Goal: Transaction & Acquisition: Book appointment/travel/reservation

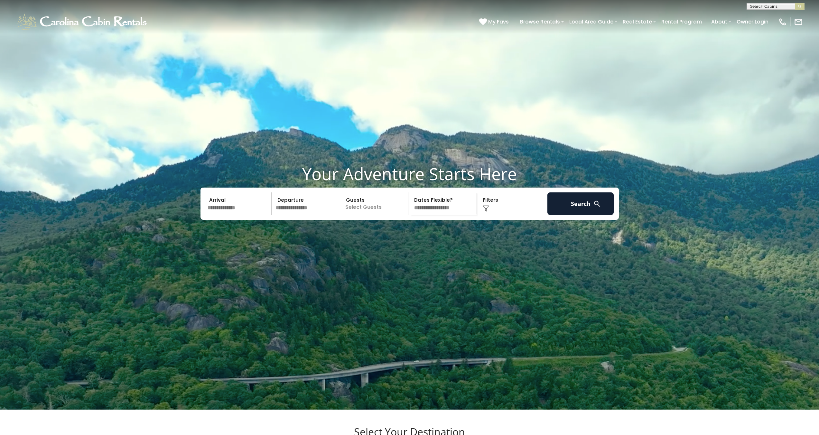
click at [238, 215] on input "text" at bounding box center [238, 204] width 67 height 23
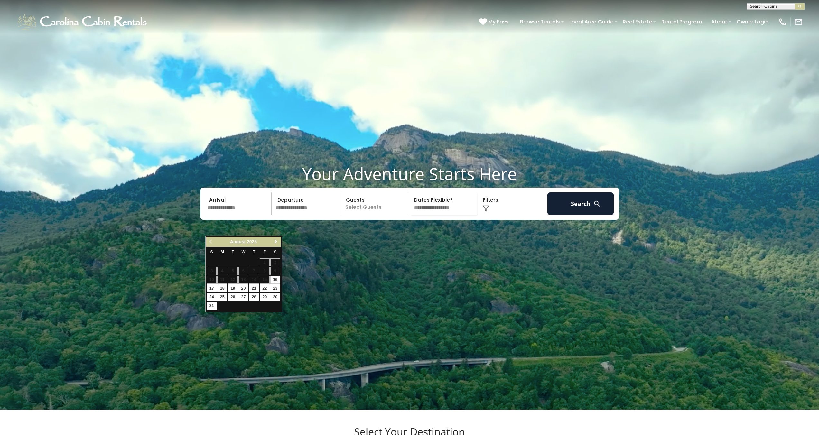
click at [275, 242] on span "Next" at bounding box center [275, 241] width 5 height 5
click at [274, 241] on span "Next" at bounding box center [275, 241] width 5 height 5
click at [255, 272] on link "9" at bounding box center [254, 271] width 10 height 8
type input "*******"
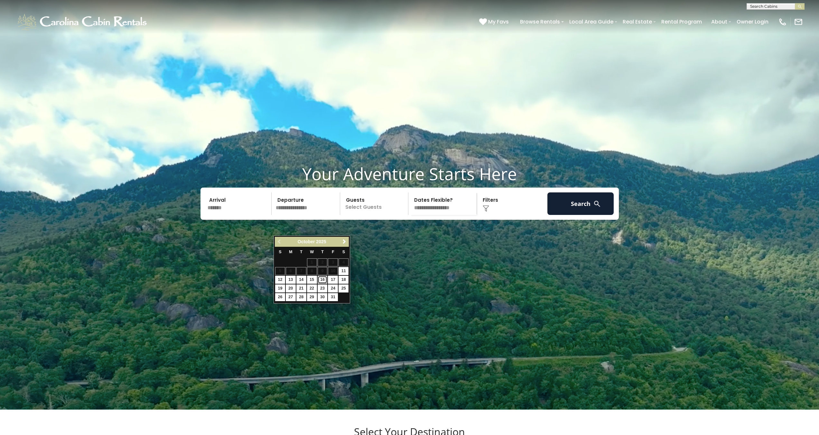
click at [323, 280] on link "16" at bounding box center [323, 280] width 10 height 8
type input "********"
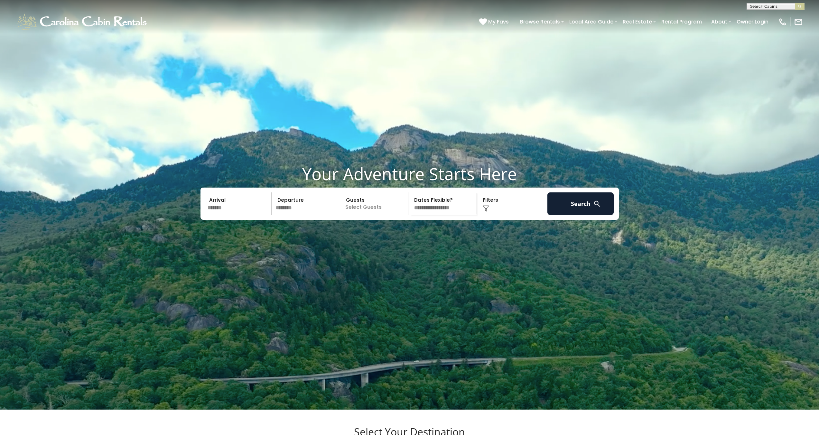
click at [367, 215] on p "Select Guests" at bounding box center [375, 204] width 66 height 23
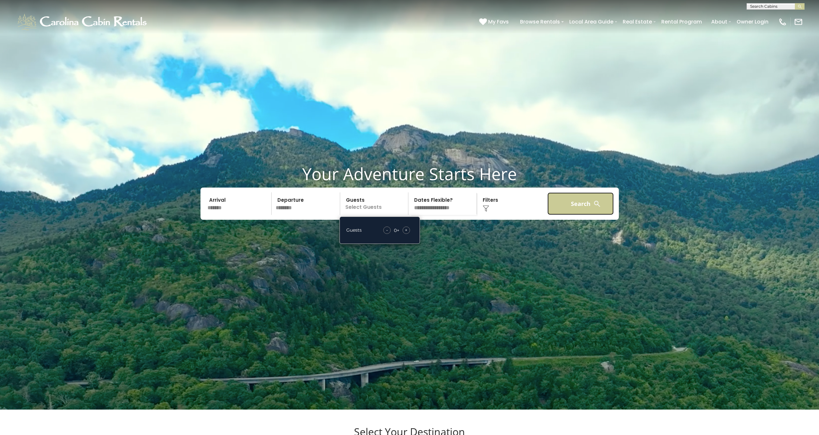
click at [603, 215] on button "Search" at bounding box center [581, 204] width 67 height 23
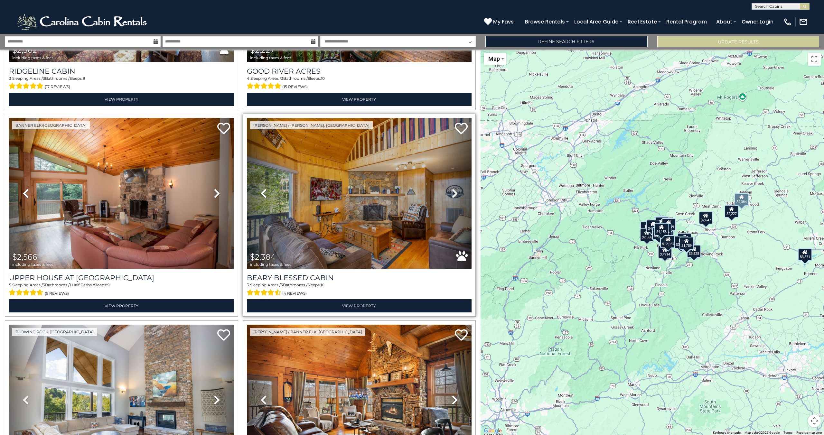
scroll to position [1613, 0]
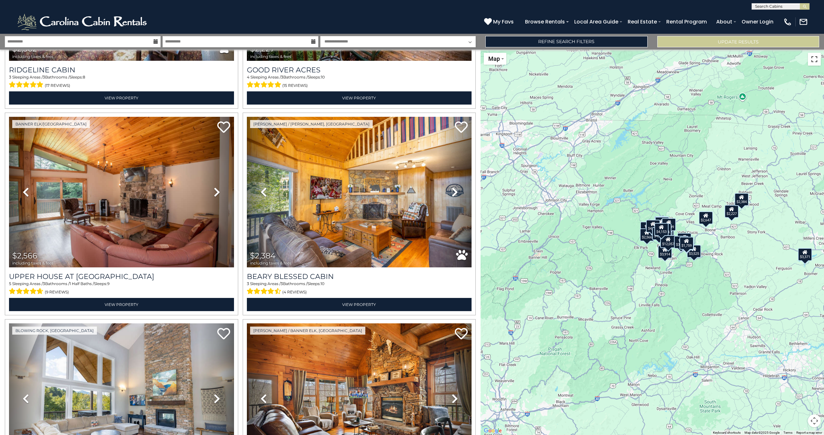
click at [811, 64] on button "Toggle fullscreen view" at bounding box center [814, 59] width 13 height 13
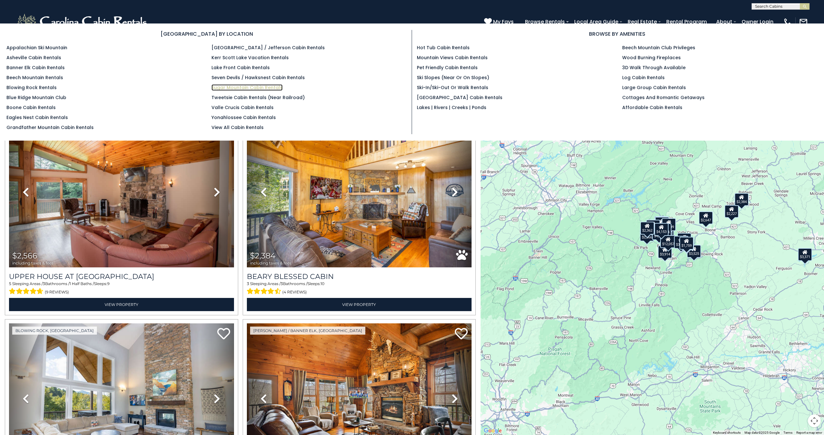
click at [248, 87] on link "Sugar Mountain Cabin Rentals" at bounding box center [247, 87] width 71 height 6
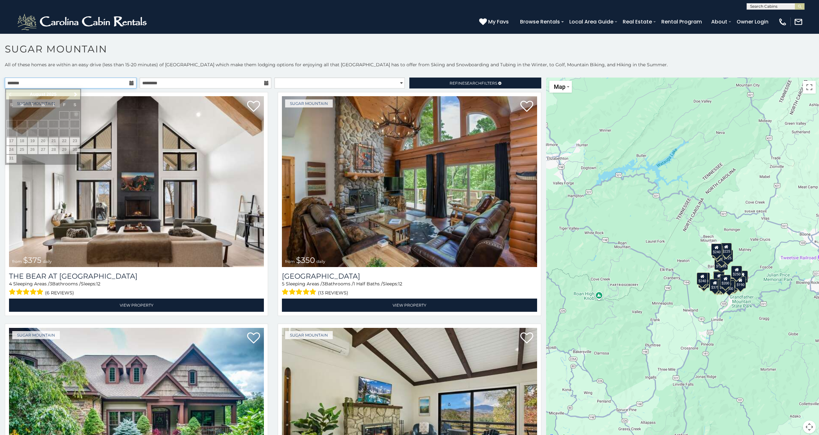
click at [96, 79] on input "text" at bounding box center [71, 83] width 132 height 11
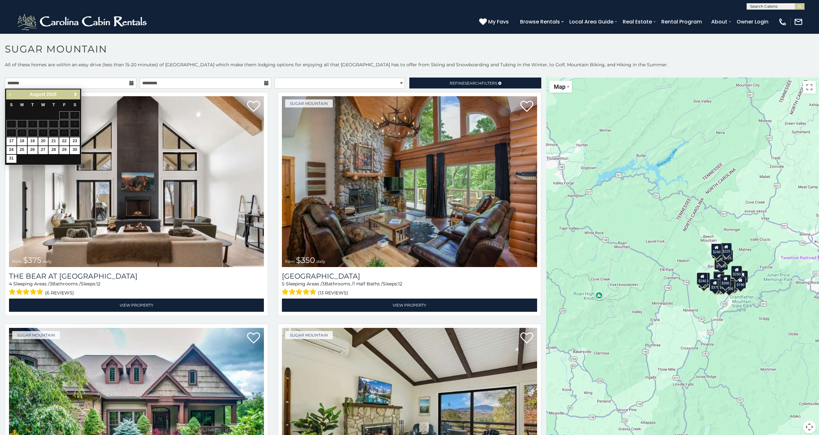
click at [75, 93] on span "Next" at bounding box center [75, 94] width 5 height 5
click at [54, 133] on link "16" at bounding box center [54, 133] width 10 height 8
type input "**********"
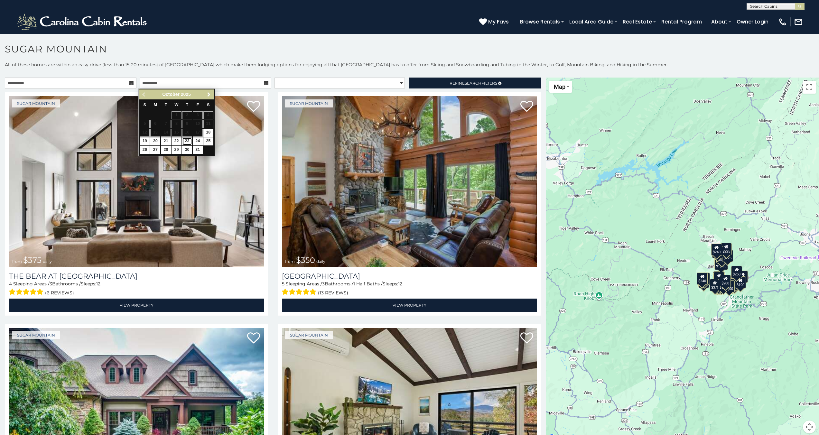
click at [186, 140] on link "23" at bounding box center [187, 141] width 10 height 8
type input "**********"
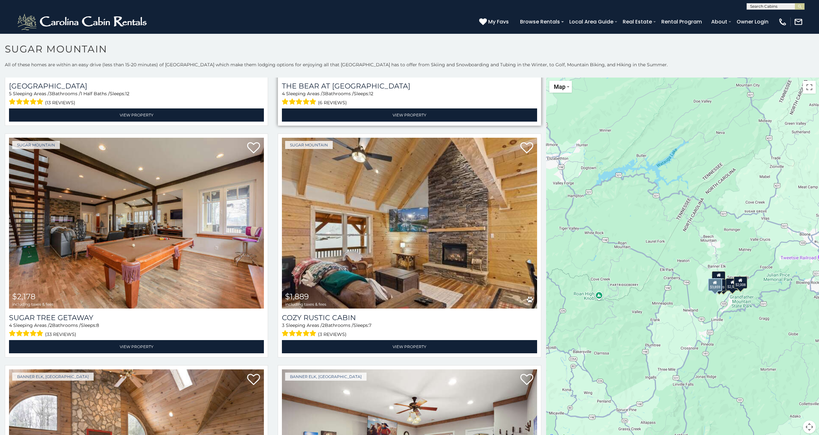
scroll to position [193, 0]
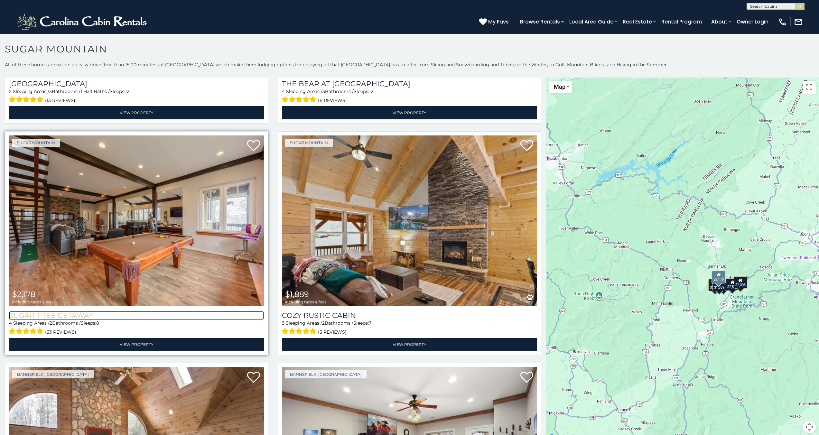
click at [75, 312] on h3 "Sugar Tree Getaway" at bounding box center [136, 315] width 255 height 9
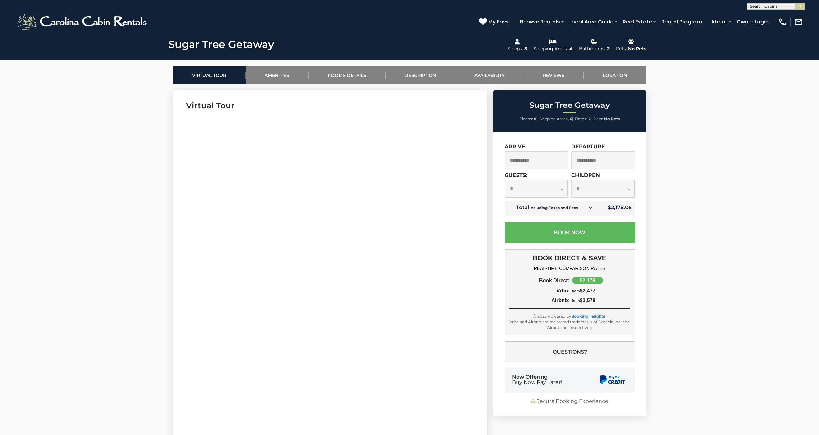
scroll to position [274, 0]
click at [545, 160] on input "**********" at bounding box center [537, 160] width 64 height 18
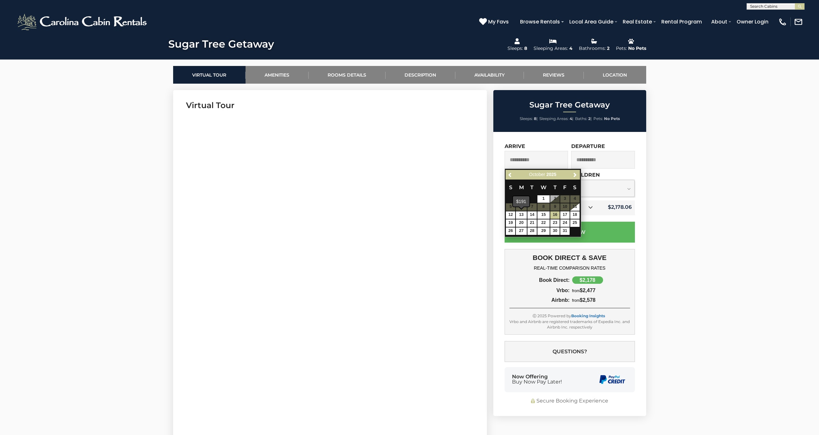
drag, startPoint x: 799, startPoint y: 222, endPoint x: 792, endPoint y: 220, distance: 6.7
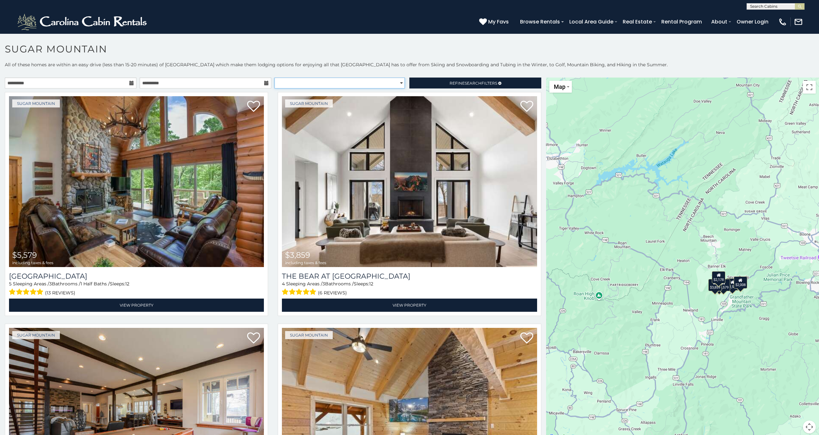
click at [360, 81] on select "**********" at bounding box center [340, 83] width 130 height 11
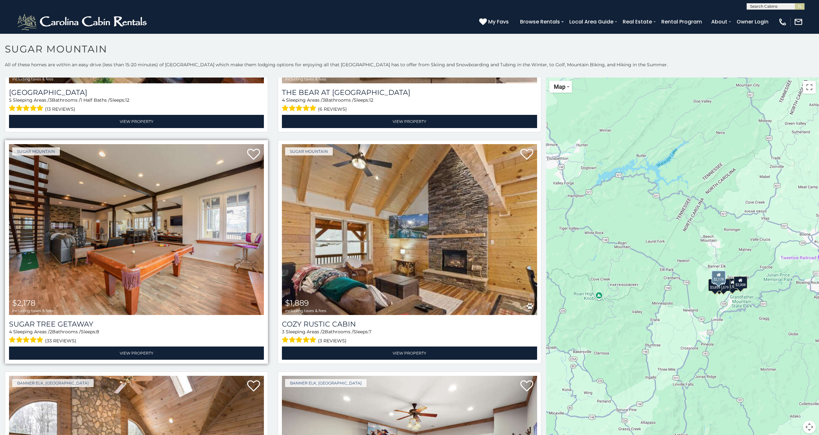
scroll to position [213, 0]
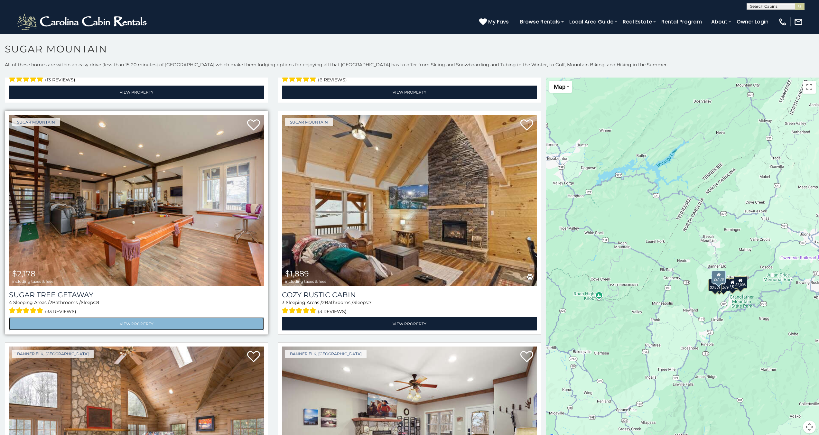
click at [136, 318] on link "View Property" at bounding box center [136, 323] width 255 height 13
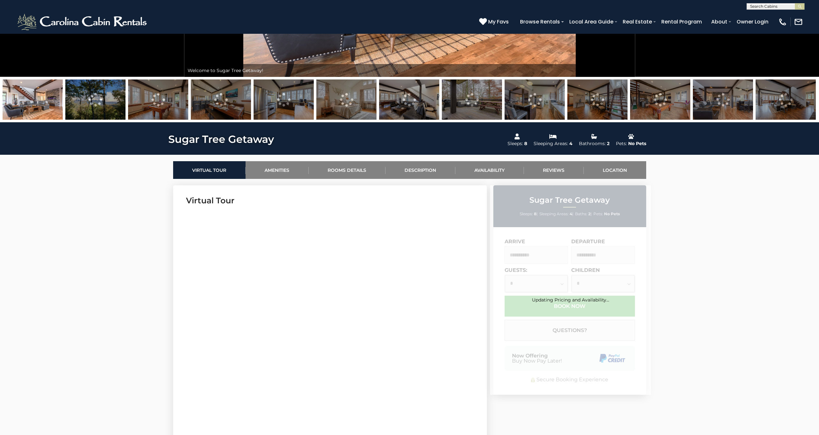
scroll to position [181, 0]
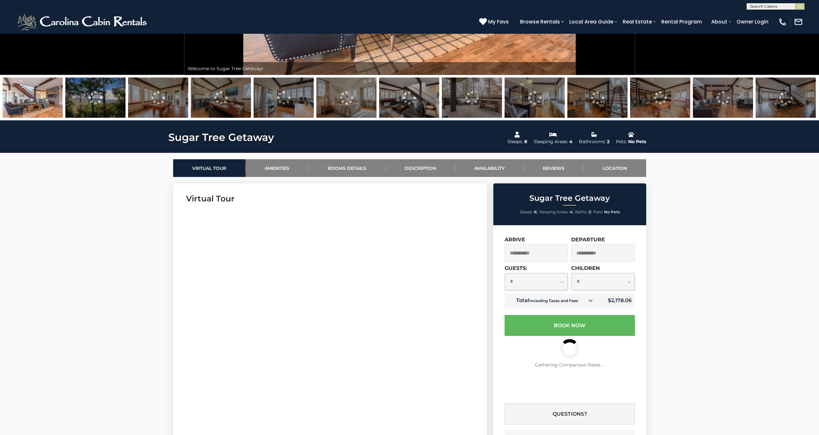
click at [549, 257] on input "**********" at bounding box center [537, 253] width 64 height 18
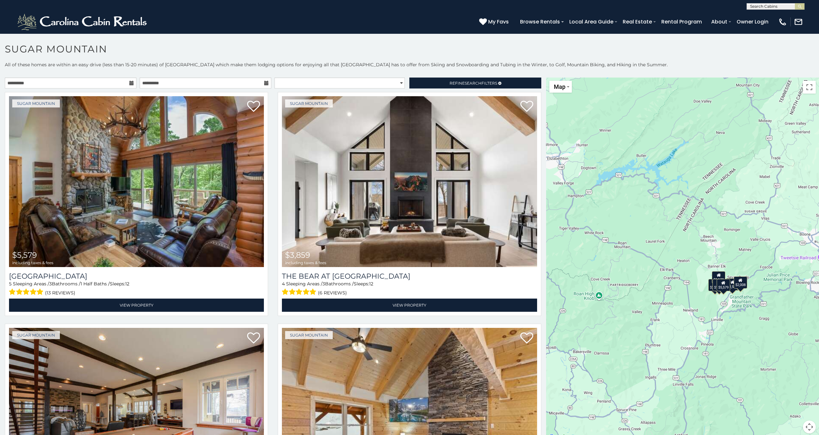
click at [129, 82] on icon at bounding box center [131, 83] width 5 height 5
click at [118, 82] on input "**********" at bounding box center [71, 83] width 132 height 11
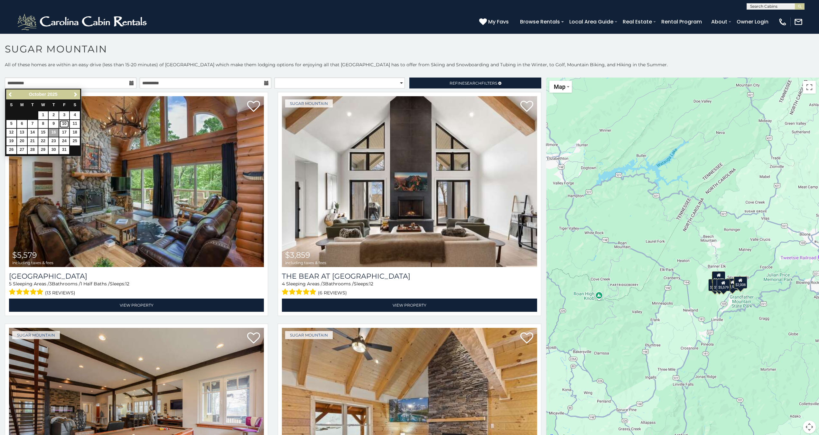
click at [63, 124] on link "10" at bounding box center [64, 124] width 10 height 8
type input "**********"
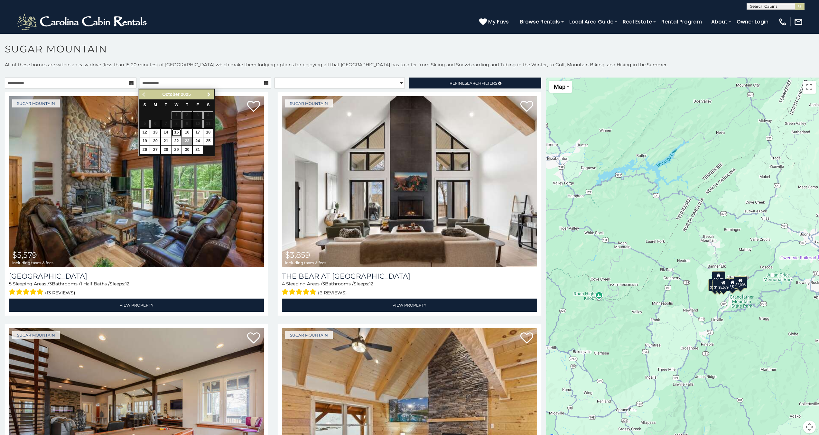
click at [179, 133] on link "15" at bounding box center [177, 133] width 10 height 8
type input "**********"
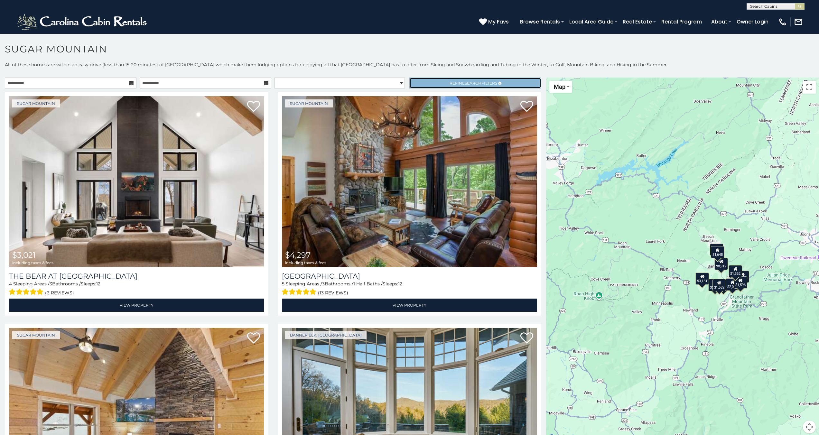
click at [456, 81] on span "Refine Search Filters" at bounding box center [474, 83] width 48 height 5
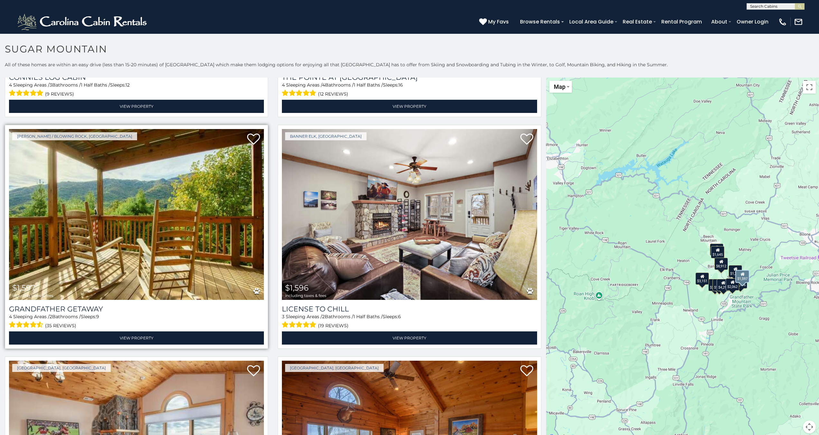
scroll to position [848, 0]
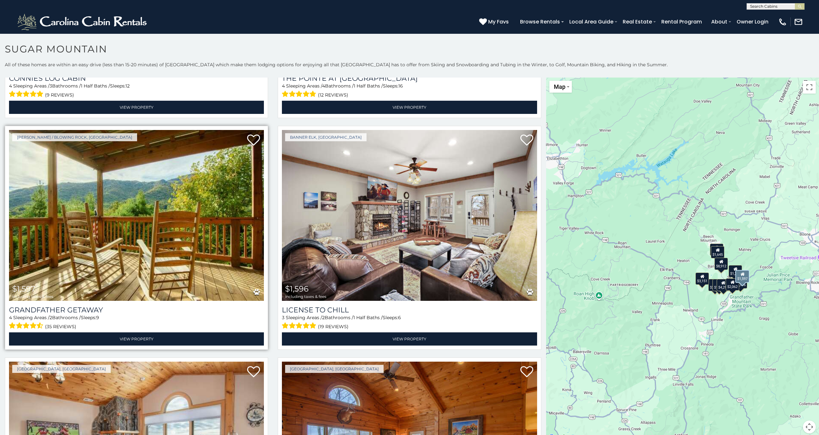
click at [107, 283] on img at bounding box center [136, 215] width 255 height 171
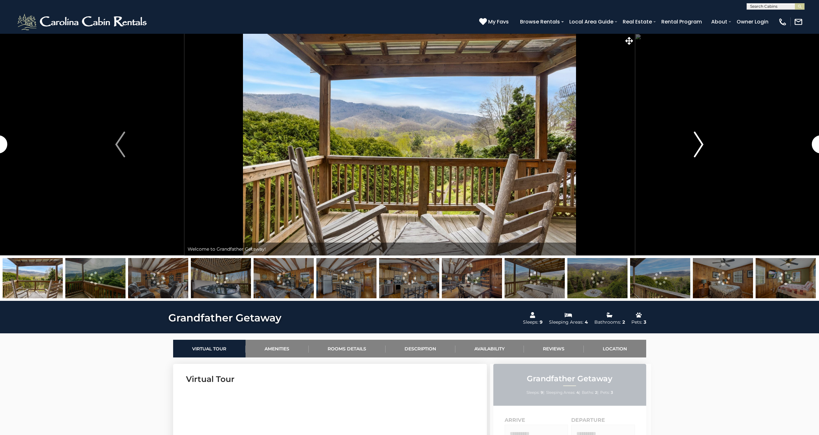
click at [696, 138] on img "Next" at bounding box center [699, 145] width 10 height 26
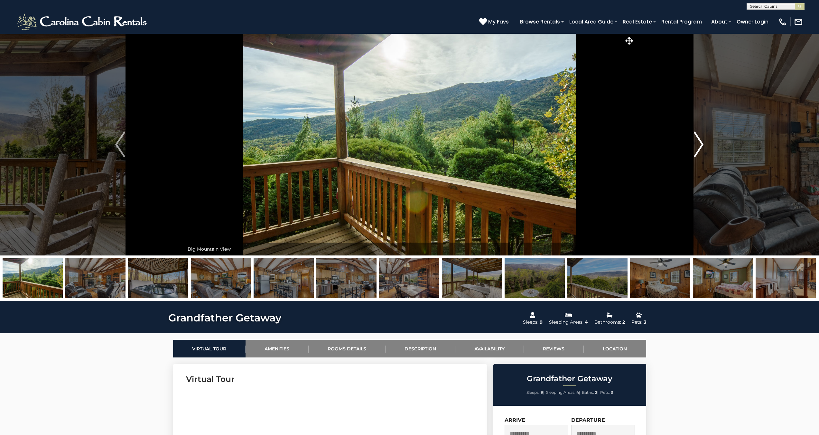
click at [698, 138] on img "Next" at bounding box center [699, 145] width 10 height 26
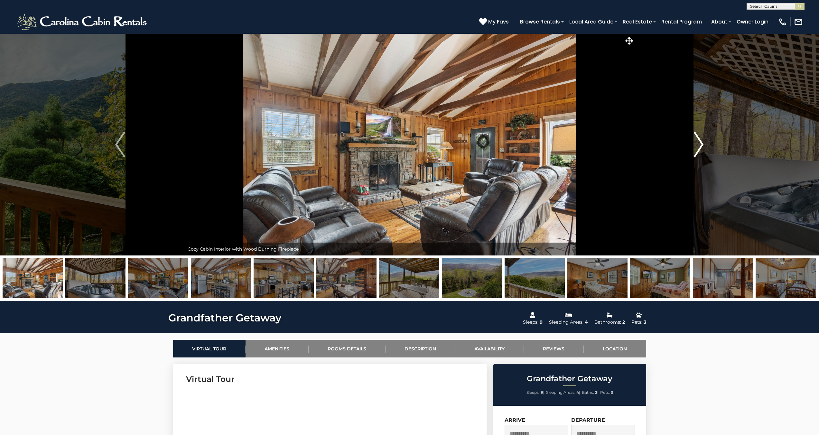
click at [698, 138] on img "Next" at bounding box center [699, 145] width 10 height 26
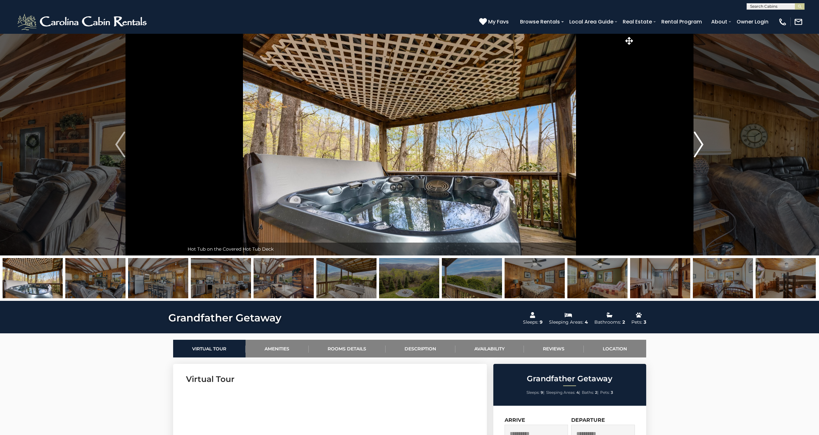
click at [698, 138] on img "Next" at bounding box center [699, 145] width 10 height 26
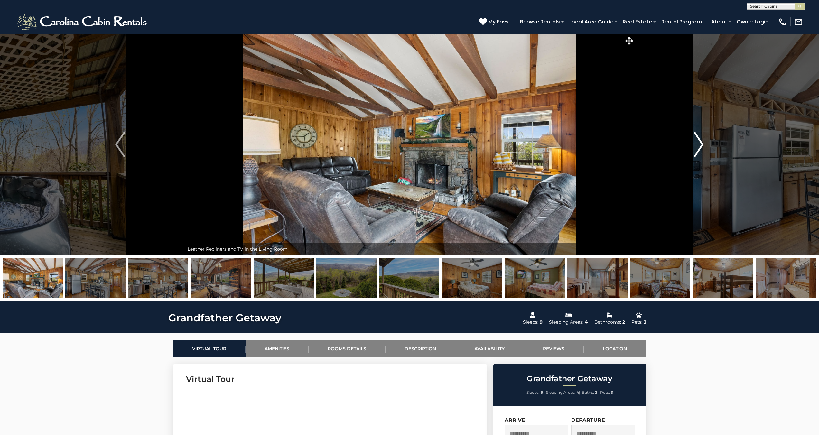
click at [698, 138] on img "Next" at bounding box center [699, 145] width 10 height 26
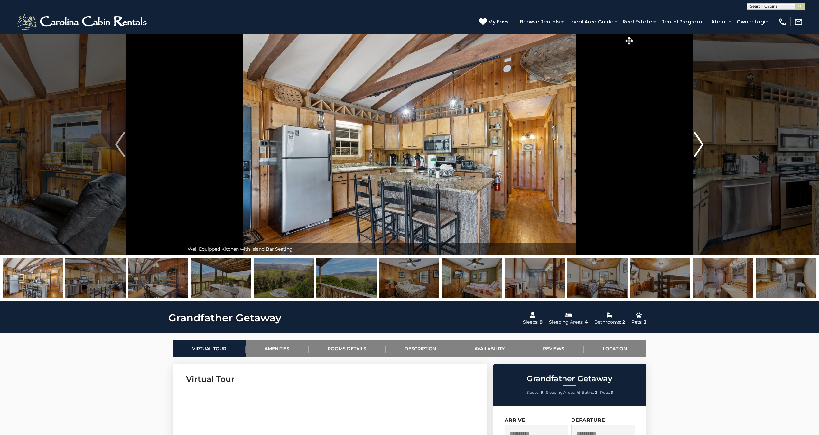
click at [698, 138] on img "Next" at bounding box center [699, 145] width 10 height 26
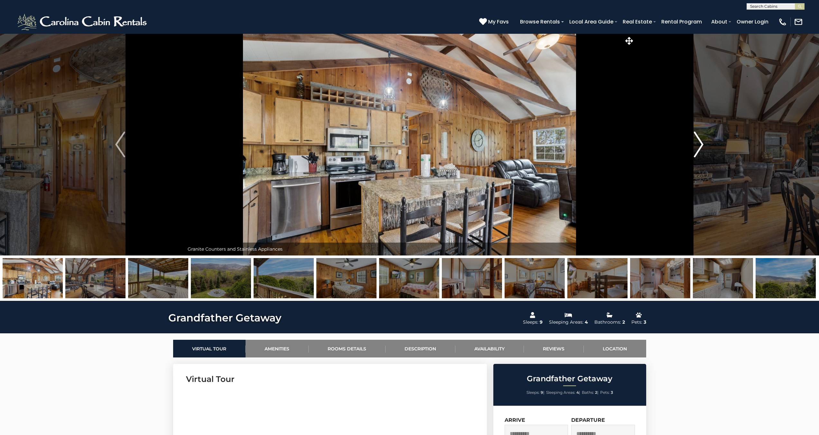
click at [698, 138] on img "Next" at bounding box center [699, 145] width 10 height 26
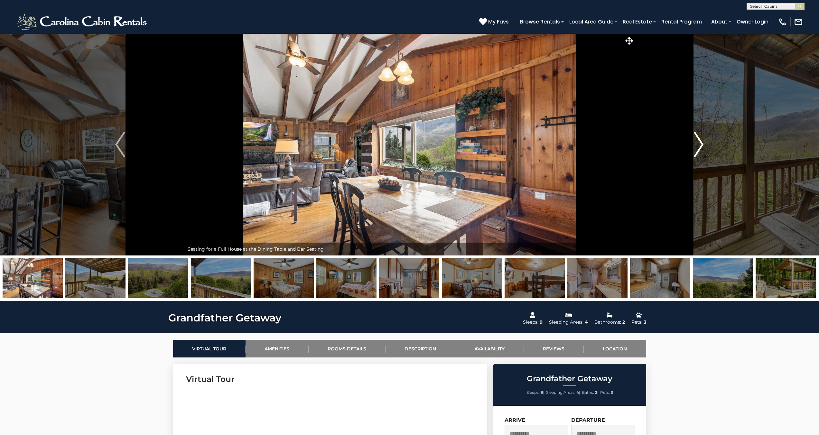
click at [698, 138] on img "Next" at bounding box center [699, 145] width 10 height 26
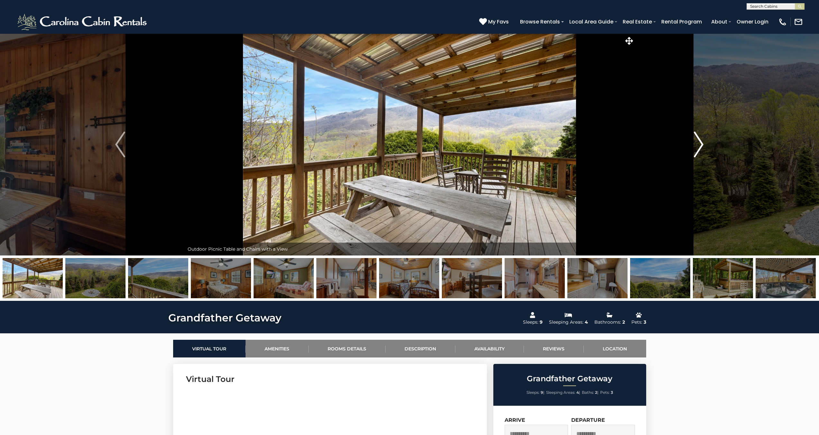
click at [698, 138] on img "Next" at bounding box center [699, 145] width 10 height 26
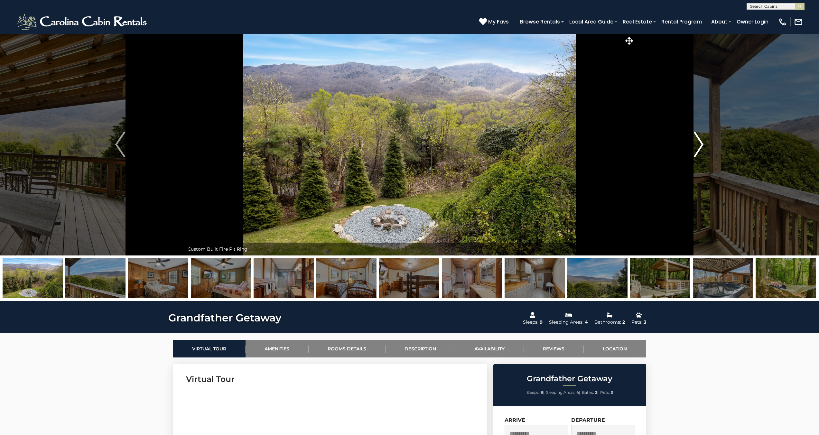
click at [698, 138] on img "Next" at bounding box center [699, 145] width 10 height 26
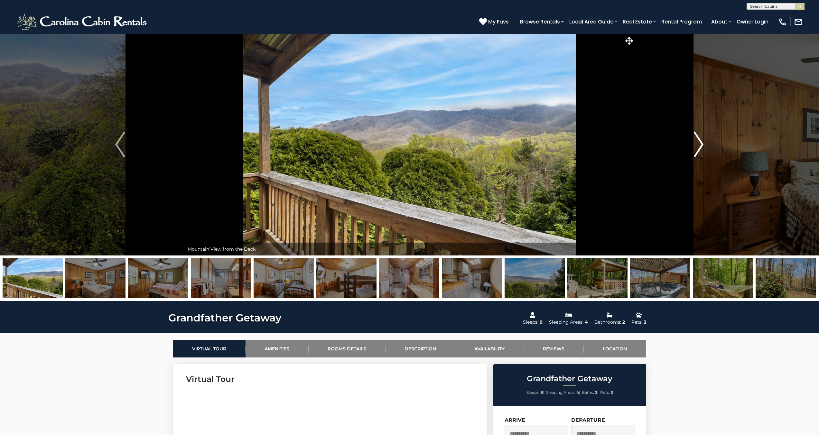
click at [698, 138] on img "Next" at bounding box center [699, 145] width 10 height 26
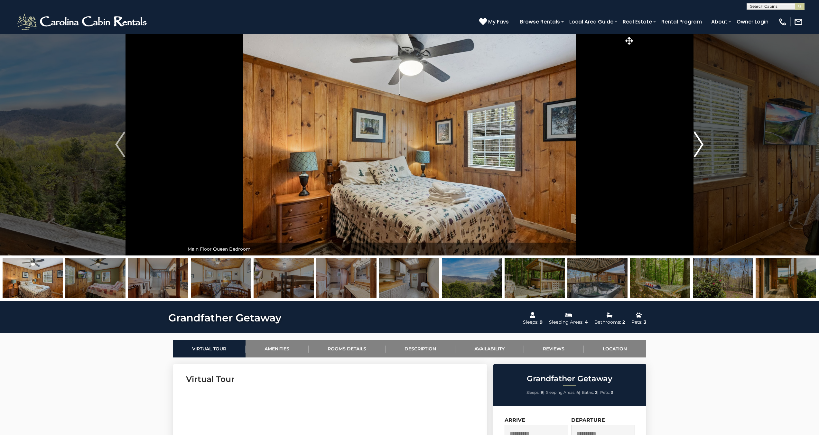
click at [698, 138] on img "Next" at bounding box center [699, 145] width 10 height 26
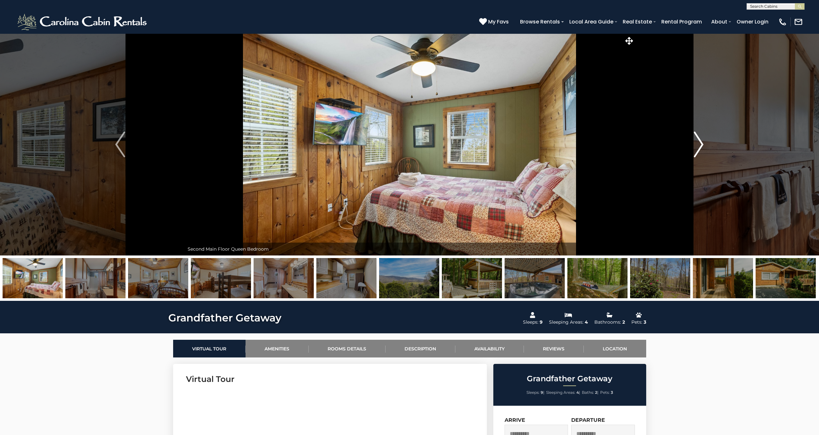
click at [698, 138] on img "Next" at bounding box center [699, 145] width 10 height 26
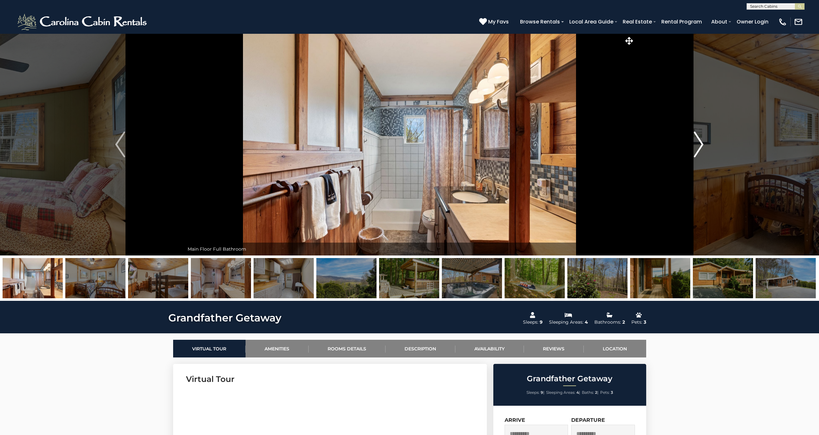
click at [698, 138] on img "Next" at bounding box center [699, 145] width 10 height 26
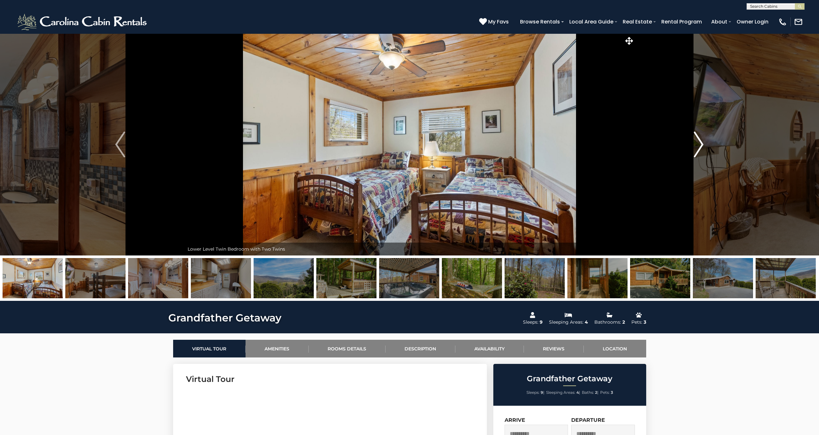
click at [698, 138] on img "Next" at bounding box center [699, 145] width 10 height 26
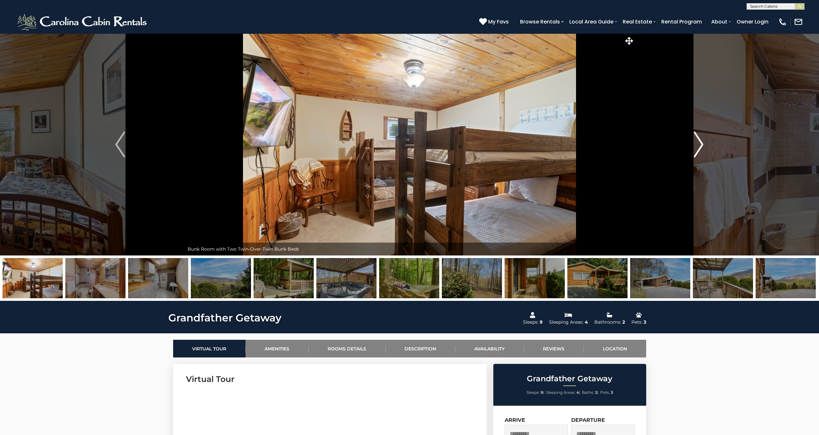
click at [698, 138] on img "Next" at bounding box center [699, 145] width 10 height 26
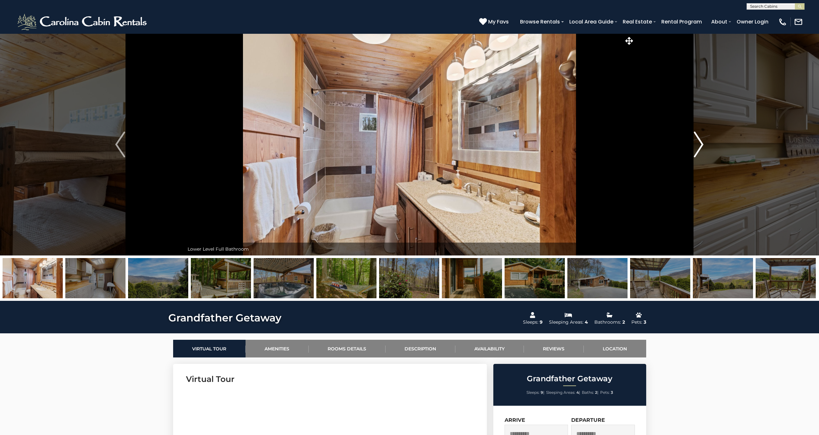
click at [698, 138] on img "Next" at bounding box center [699, 145] width 10 height 26
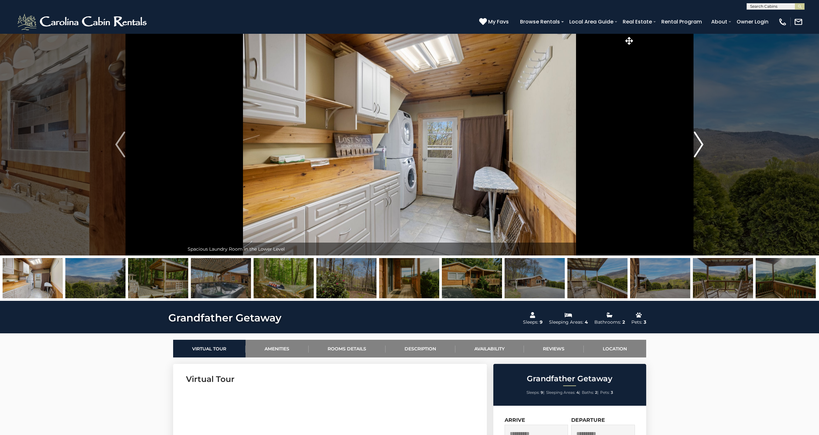
click at [703, 146] on img "Next" at bounding box center [699, 145] width 10 height 26
